Goal: Task Accomplishment & Management: Use online tool/utility

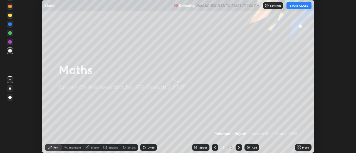
scroll to position [153, 356]
click at [302, 147] on div "More" at bounding box center [303, 147] width 17 height 7
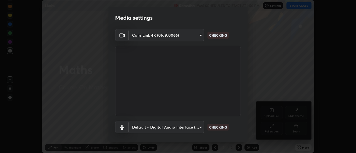
click at [271, 127] on div "Media settings Cam Link 4K (0fd9:0066) 353f4c88ab6aca1aa8a0bb93c8e1b0b26ab78bd3…" at bounding box center [178, 76] width 356 height 153
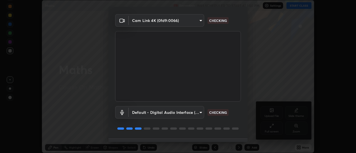
scroll to position [29, 0]
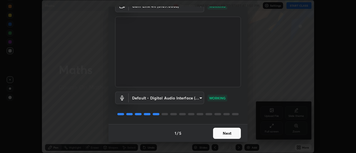
click at [222, 137] on button "Next" at bounding box center [227, 133] width 28 height 11
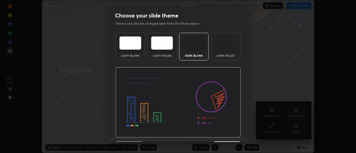
click at [221, 136] on img at bounding box center [177, 102] width 125 height 71
click at [221, 137] on img at bounding box center [177, 102] width 125 height 71
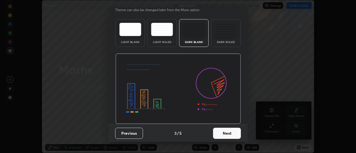
click at [222, 135] on button "Next" at bounding box center [227, 133] width 28 height 11
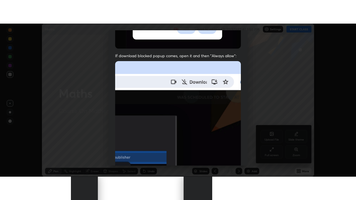
scroll to position [143, 0]
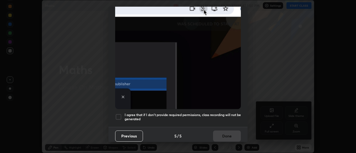
click at [189, 113] on h5 "I agree that if I don't provide required permissions, class recording will not …" at bounding box center [183, 117] width 116 height 9
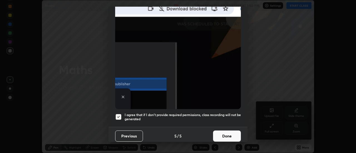
click at [222, 134] on button "Done" at bounding box center [227, 136] width 28 height 11
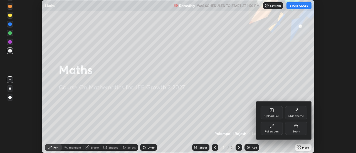
click at [269, 129] on div "Full screen" at bounding box center [272, 128] width 22 height 13
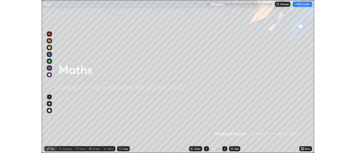
scroll to position [200, 356]
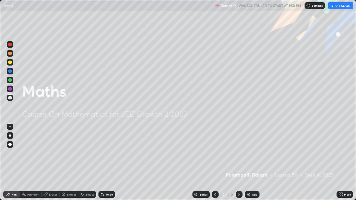
click at [342, 7] on button "START CLASS" at bounding box center [340, 5] width 25 height 7
click at [253, 153] on div "Add" at bounding box center [254, 194] width 5 height 3
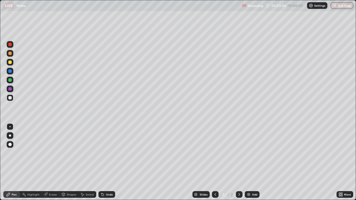
click at [107, 153] on div "Undo" at bounding box center [109, 194] width 7 height 3
click at [10, 80] on div at bounding box center [9, 79] width 3 height 3
click at [107, 153] on div "Undo" at bounding box center [109, 194] width 7 height 3
click at [106, 153] on div "Undo" at bounding box center [109, 194] width 7 height 3
click at [107, 153] on div "Undo" at bounding box center [109, 194] width 7 height 3
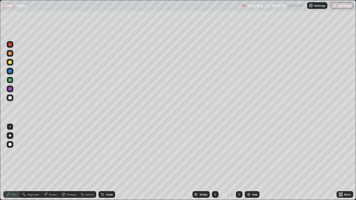
click at [106, 153] on div "Undo" at bounding box center [109, 194] width 7 height 3
click at [10, 99] on div at bounding box center [9, 97] width 3 height 3
click at [106, 153] on div "Undo" at bounding box center [109, 194] width 7 height 3
click at [107, 153] on div "Undo" at bounding box center [109, 194] width 7 height 3
click at [108, 153] on div "Undo" at bounding box center [109, 194] width 7 height 3
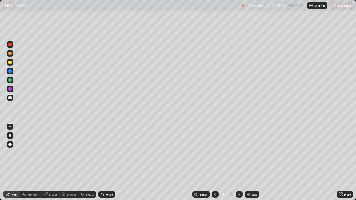
click at [109, 153] on div "Undo" at bounding box center [106, 194] width 17 height 7
click at [106, 153] on div "Undo" at bounding box center [109, 194] width 7 height 3
click at [104, 153] on div "Undo" at bounding box center [106, 194] width 17 height 7
click at [7, 82] on div at bounding box center [10, 80] width 7 height 9
click at [87, 153] on div "Select" at bounding box center [90, 194] width 8 height 3
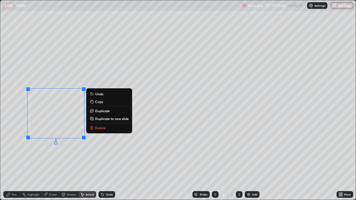
click at [95, 129] on p "Delete" at bounding box center [100, 128] width 10 height 4
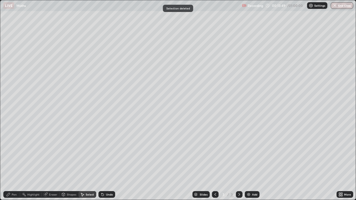
click at [15, 153] on div "Pen" at bounding box center [14, 194] width 5 height 3
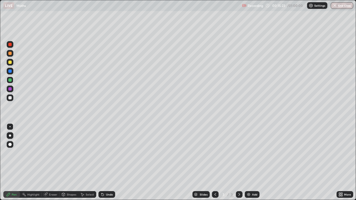
click at [9, 98] on div at bounding box center [9, 97] width 3 height 3
click at [47, 153] on icon at bounding box center [46, 194] width 3 height 3
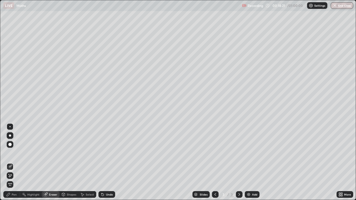
click at [9, 153] on icon at bounding box center [9, 174] width 1 height 1
click at [15, 153] on div "Pen" at bounding box center [14, 194] width 5 height 3
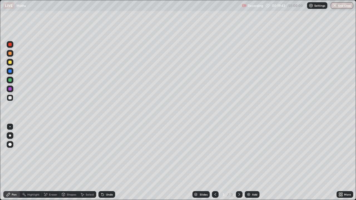
click at [249, 153] on img at bounding box center [249, 195] width 4 height 4
click at [11, 82] on div at bounding box center [10, 80] width 7 height 7
click at [10, 98] on div at bounding box center [9, 97] width 3 height 3
click at [11, 99] on div at bounding box center [9, 97] width 3 height 3
click at [10, 88] on div at bounding box center [9, 88] width 3 height 3
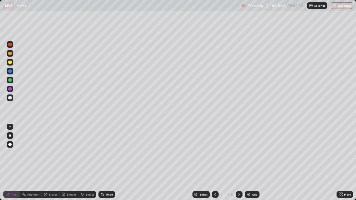
click at [103, 153] on icon at bounding box center [103, 195] width 2 height 2
click at [102, 153] on icon at bounding box center [103, 195] width 2 height 2
click at [104, 153] on icon at bounding box center [102, 195] width 4 height 4
click at [104, 153] on div "Undo" at bounding box center [106, 194] width 17 height 7
click at [102, 153] on icon at bounding box center [103, 195] width 2 height 2
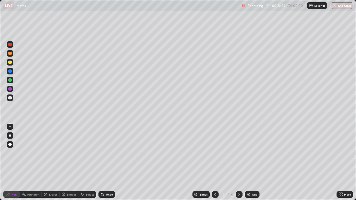
click at [102, 153] on icon at bounding box center [103, 195] width 2 height 2
click at [101, 153] on div "Undo" at bounding box center [106, 194] width 17 height 7
click at [106, 153] on div "Undo" at bounding box center [109, 194] width 7 height 3
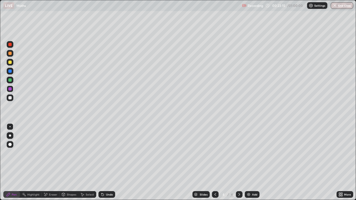
click at [11, 82] on div at bounding box center [10, 80] width 7 height 7
click at [89, 153] on div "Select" at bounding box center [90, 194] width 8 height 3
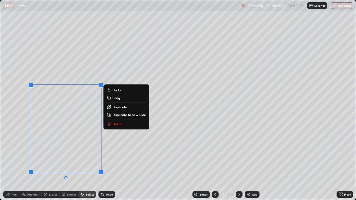
click at [110, 124] on icon at bounding box center [109, 124] width 3 height 3
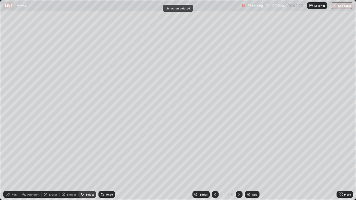
click at [16, 153] on div "Pen" at bounding box center [14, 194] width 5 height 3
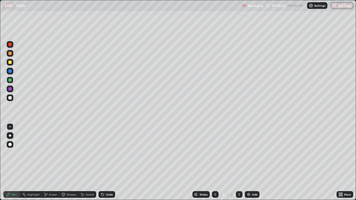
click at [10, 99] on div at bounding box center [9, 97] width 3 height 3
click at [106, 153] on div "Undo" at bounding box center [109, 194] width 7 height 3
click at [104, 153] on icon at bounding box center [102, 195] width 4 height 4
click at [107, 153] on div "Undo" at bounding box center [109, 194] width 7 height 3
click at [108, 153] on div "Undo" at bounding box center [109, 194] width 7 height 3
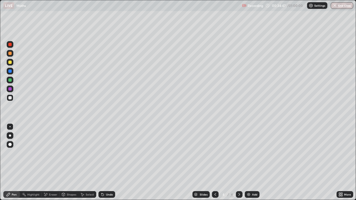
click at [10, 82] on div at bounding box center [9, 79] width 3 height 3
click at [10, 72] on div at bounding box center [9, 71] width 3 height 3
click at [11, 63] on div at bounding box center [9, 62] width 3 height 3
click at [103, 153] on icon at bounding box center [103, 195] width 2 height 2
click at [9, 98] on div at bounding box center [9, 97] width 3 height 3
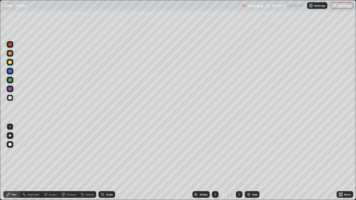
click at [10, 82] on div at bounding box center [9, 79] width 3 height 3
click at [86, 153] on div "Select" at bounding box center [90, 194] width 8 height 3
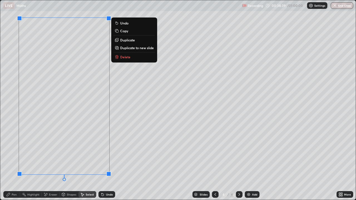
click at [123, 48] on p "Duplicate to new slide" at bounding box center [137, 48] width 34 height 4
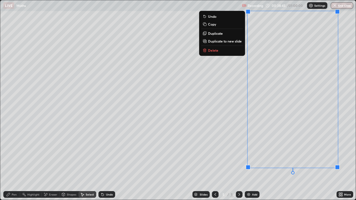
click at [16, 153] on div "Pen" at bounding box center [14, 194] width 5 height 3
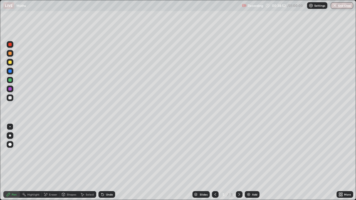
click at [11, 63] on div at bounding box center [9, 62] width 3 height 3
click at [10, 72] on div at bounding box center [9, 71] width 3 height 3
click at [11, 97] on div at bounding box center [9, 97] width 3 height 3
click at [10, 52] on div at bounding box center [9, 53] width 3 height 3
click at [11, 53] on div at bounding box center [9, 53] width 3 height 3
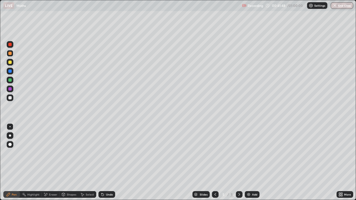
click at [105, 153] on div "Undo" at bounding box center [106, 194] width 17 height 7
click at [104, 153] on icon at bounding box center [102, 195] width 4 height 4
click at [102, 153] on icon at bounding box center [103, 195] width 2 height 2
click at [8, 98] on div at bounding box center [10, 98] width 7 height 7
click at [102, 153] on icon at bounding box center [103, 195] width 2 height 2
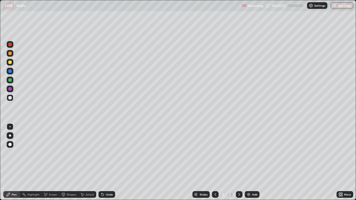
click at [104, 153] on icon at bounding box center [102, 195] width 4 height 4
click at [104, 153] on div "Undo" at bounding box center [106, 194] width 17 height 7
click at [249, 153] on img at bounding box center [249, 195] width 4 height 4
click at [102, 153] on icon at bounding box center [103, 195] width 2 height 2
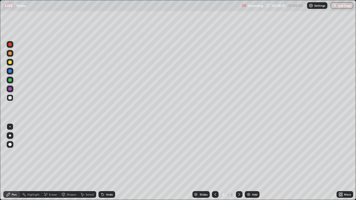
click at [102, 153] on icon at bounding box center [103, 195] width 2 height 2
click at [108, 153] on div "Undo" at bounding box center [106, 194] width 17 height 7
click at [105, 153] on div "Undo" at bounding box center [106, 194] width 17 height 7
click at [107, 153] on div "Undo" at bounding box center [109, 194] width 7 height 3
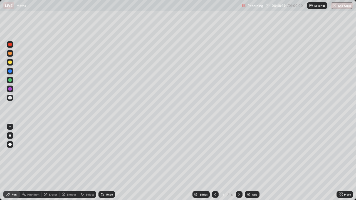
click at [106, 153] on div "Undo" at bounding box center [106, 194] width 17 height 7
click at [106, 153] on div "Undo" at bounding box center [109, 194] width 7 height 3
click at [10, 46] on div at bounding box center [9, 44] width 3 height 3
click at [9, 97] on div at bounding box center [9, 97] width 3 height 3
click at [53, 153] on div "Eraser" at bounding box center [53, 194] width 8 height 3
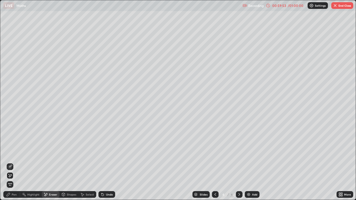
click at [15, 153] on div "Pen" at bounding box center [14, 194] width 5 height 3
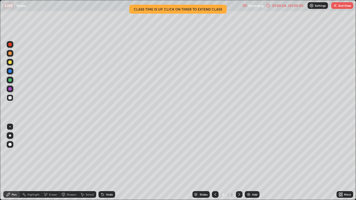
click at [49, 153] on div "Eraser" at bounding box center [53, 194] width 8 height 3
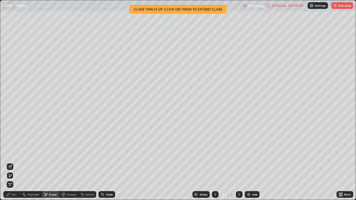
click at [11, 153] on div "Pen" at bounding box center [11, 194] width 17 height 7
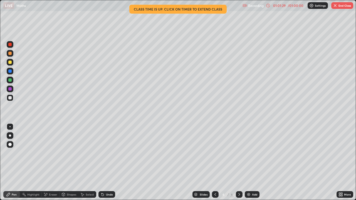
click at [338, 7] on button "End Class" at bounding box center [342, 5] width 22 height 7
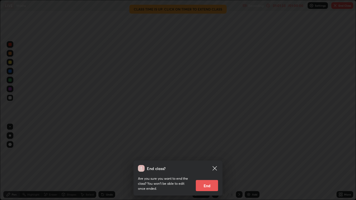
click at [201, 97] on div "End class? Are you sure you want to end the class? You won’t be able to edit on…" at bounding box center [178, 100] width 356 height 200
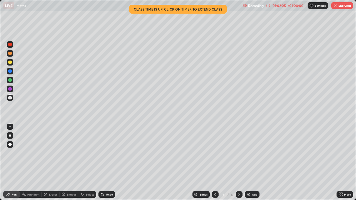
click at [339, 6] on button "End Class" at bounding box center [342, 5] width 22 height 7
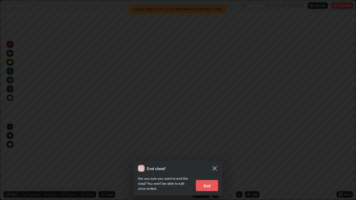
click at [205, 153] on button "End" at bounding box center [207, 185] width 22 height 11
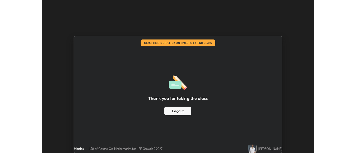
scroll to position [27670, 27467]
